Goal: Find specific page/section: Find specific page/section

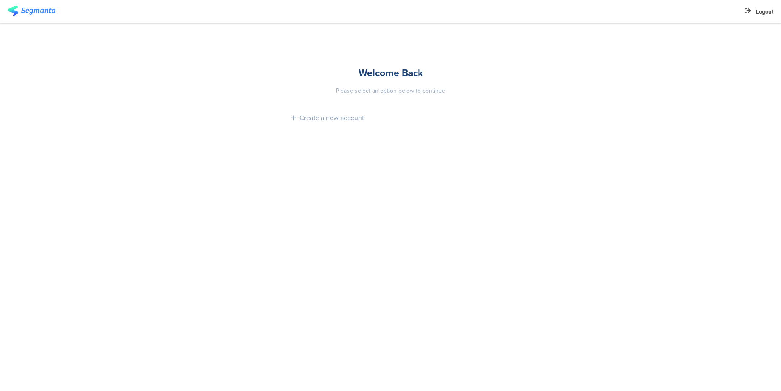
click at [134, 68] on sg-account-entrance "Welcome Back Please select an option below to continue Create a new account" at bounding box center [390, 206] width 781 height 367
